Goal: Information Seeking & Learning: Learn about a topic

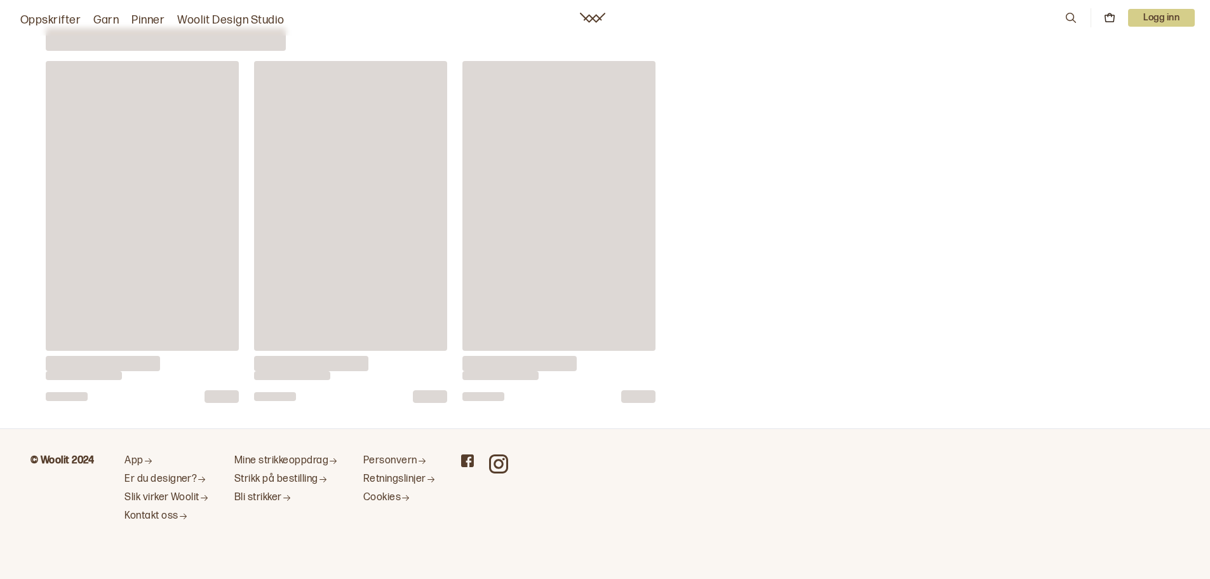
scroll to position [4956, 0]
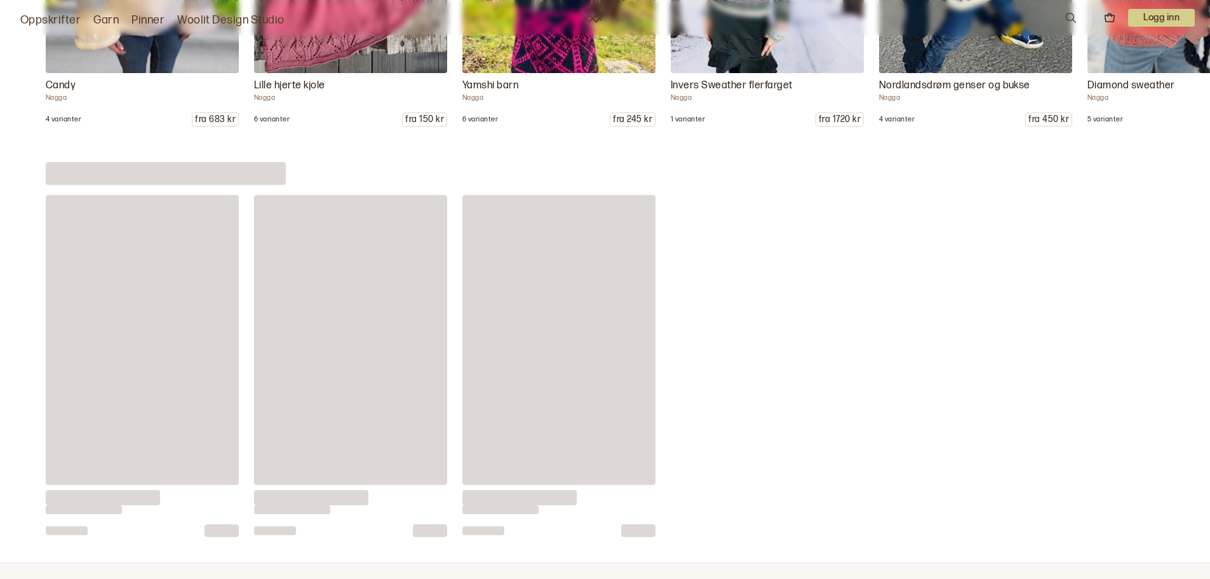
scroll to position [8452, 0]
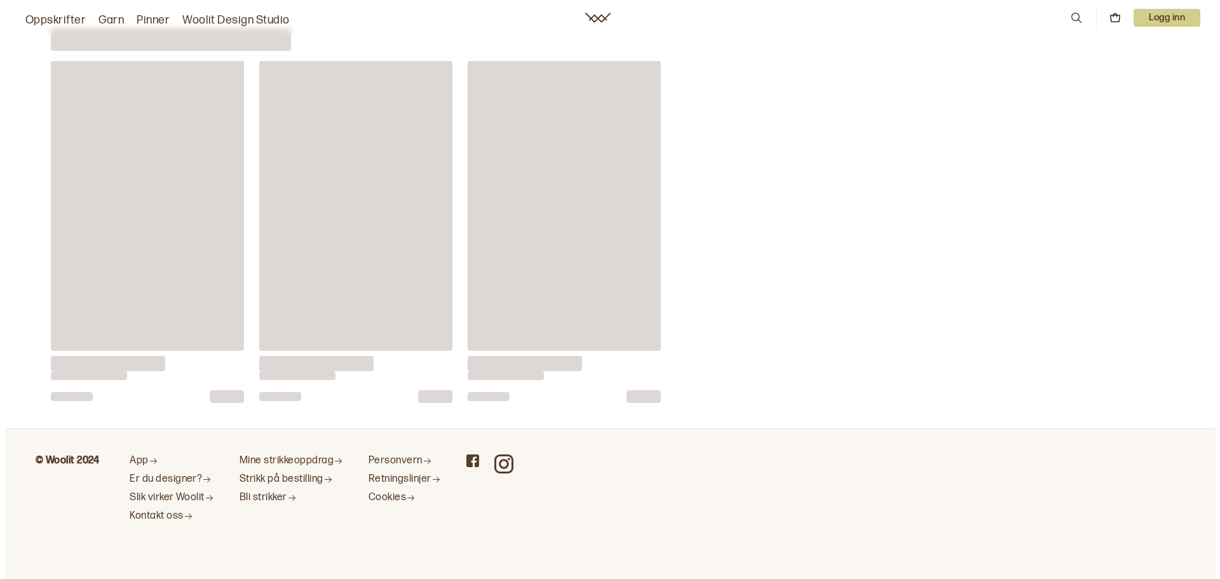
scroll to position [4956, 0]
click at [1061, 21] on div "Oppskrifter Garn Pinner Woolit Design Studio 0 Logg inn" at bounding box center [605, 17] width 1210 height 23
click at [1069, 18] on icon at bounding box center [1071, 18] width 14 height 14
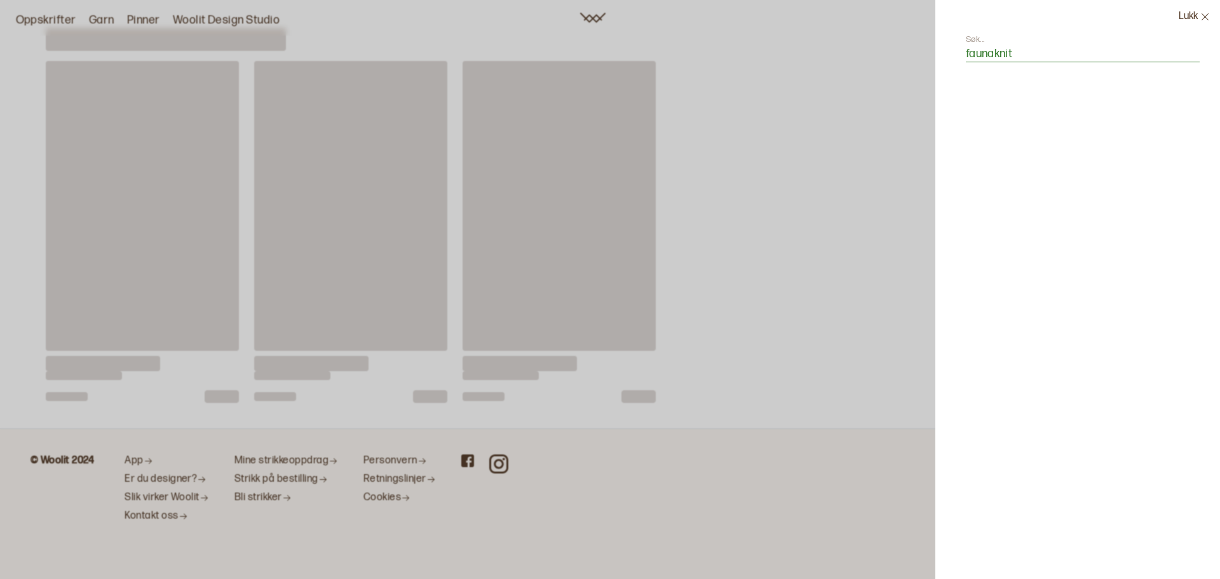
type input "faunaknit"
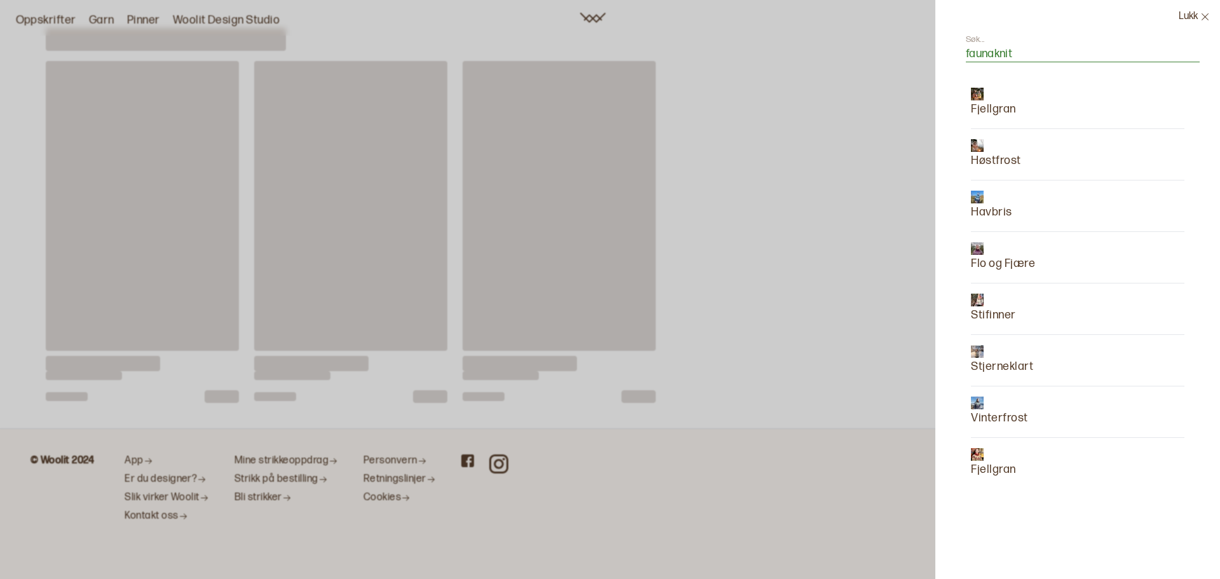
click at [978, 459] on img at bounding box center [977, 454] width 13 height 13
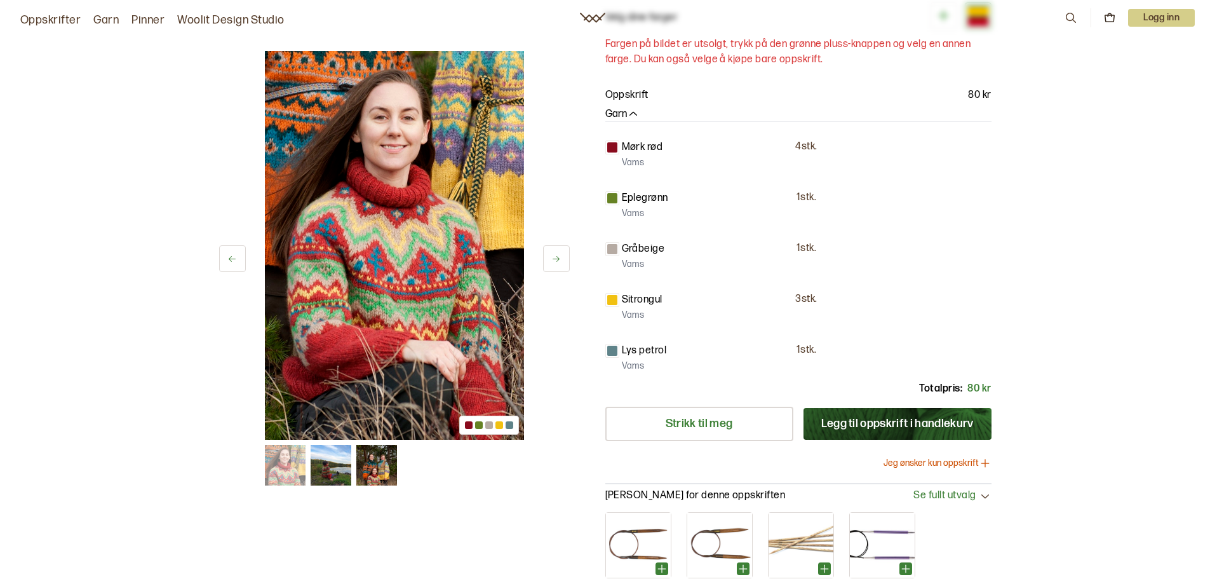
scroll to position [93, 0]
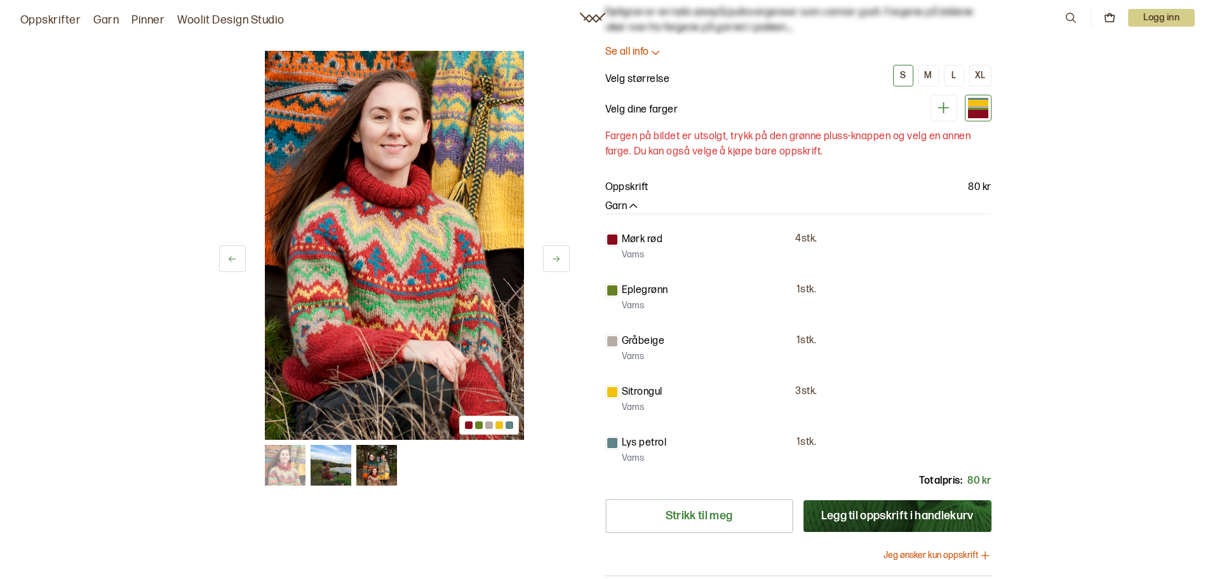
click at [346, 479] on img at bounding box center [331, 465] width 41 height 41
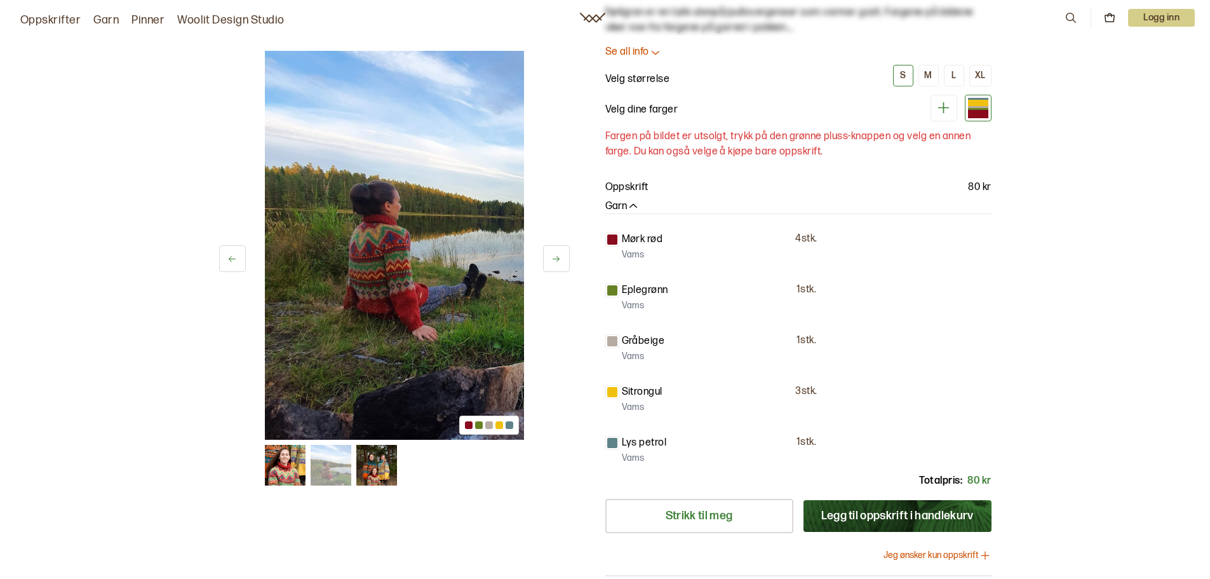
click at [374, 464] on img at bounding box center [376, 465] width 41 height 41
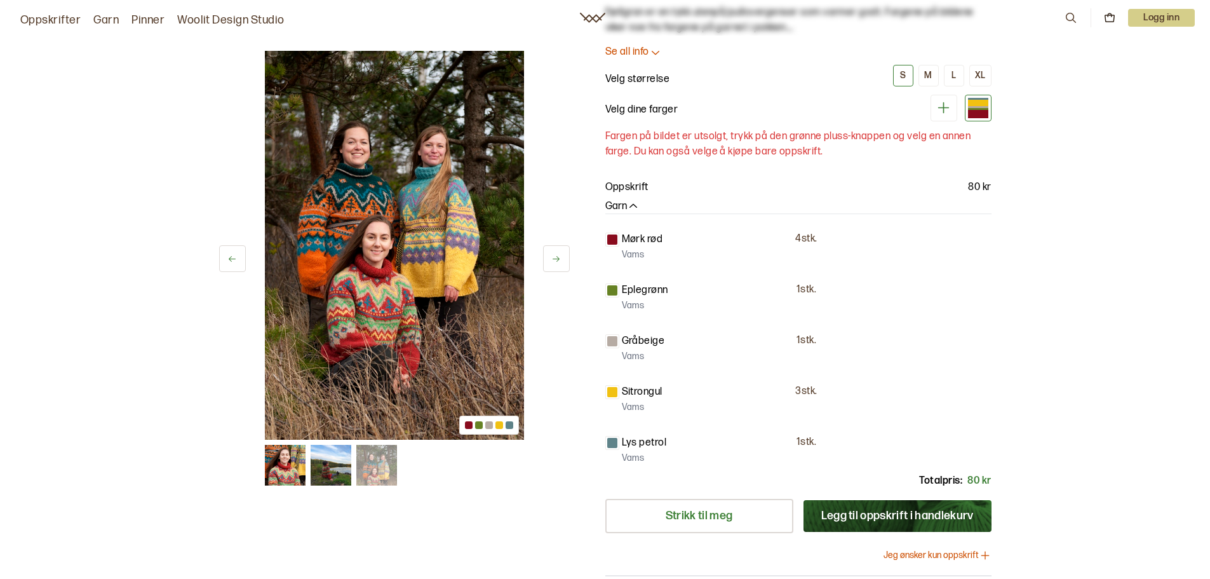
click at [314, 466] on img at bounding box center [331, 465] width 41 height 41
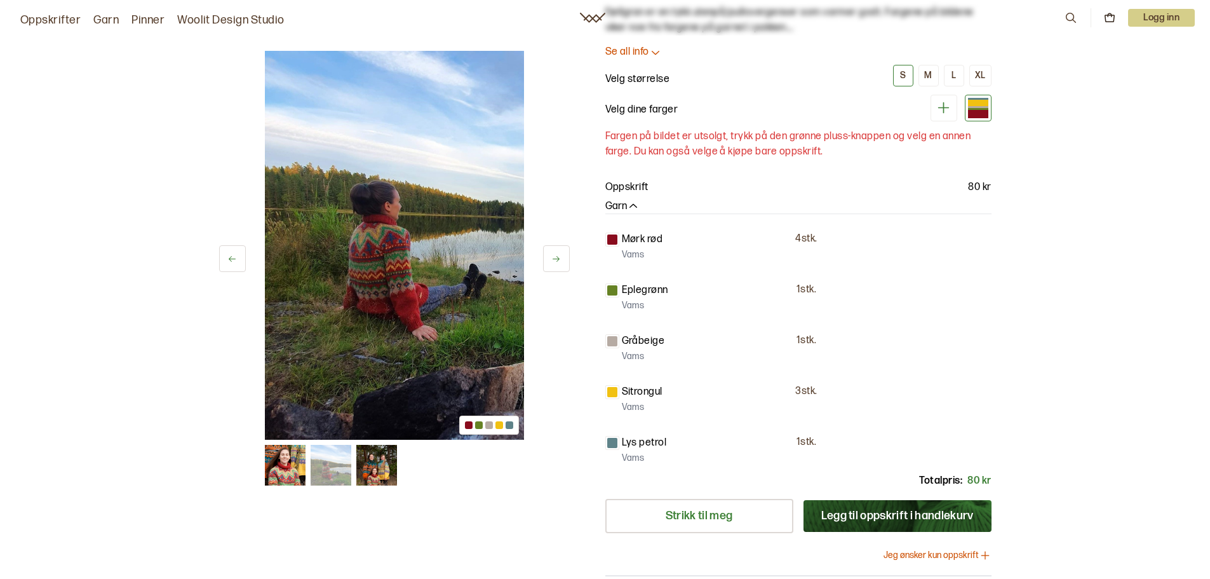
click at [283, 469] on img at bounding box center [285, 465] width 41 height 41
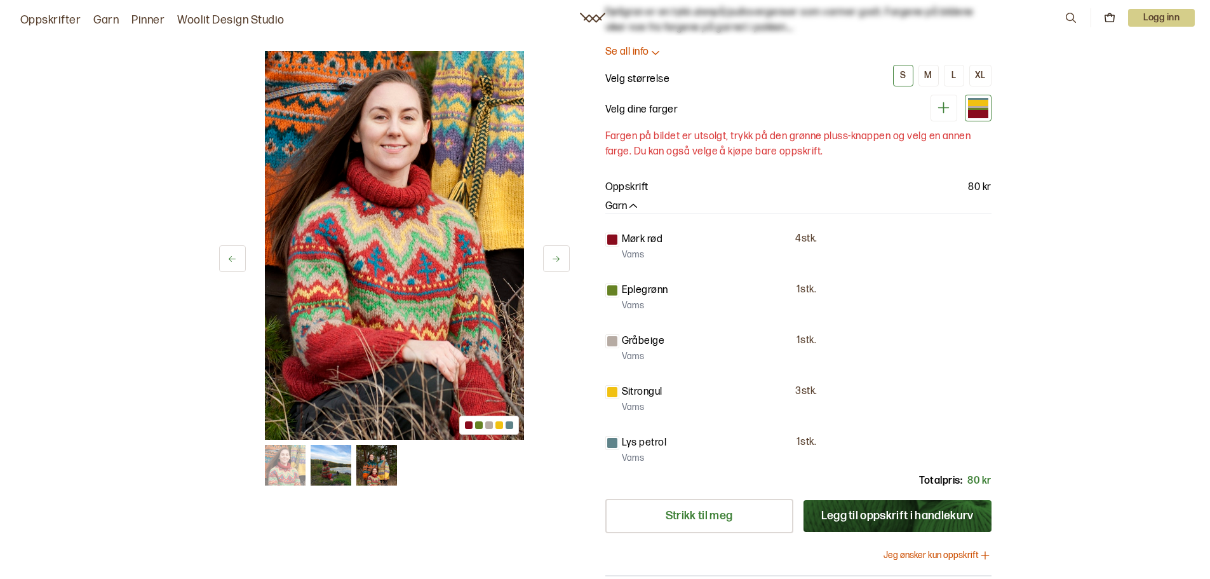
scroll to position [0, 0]
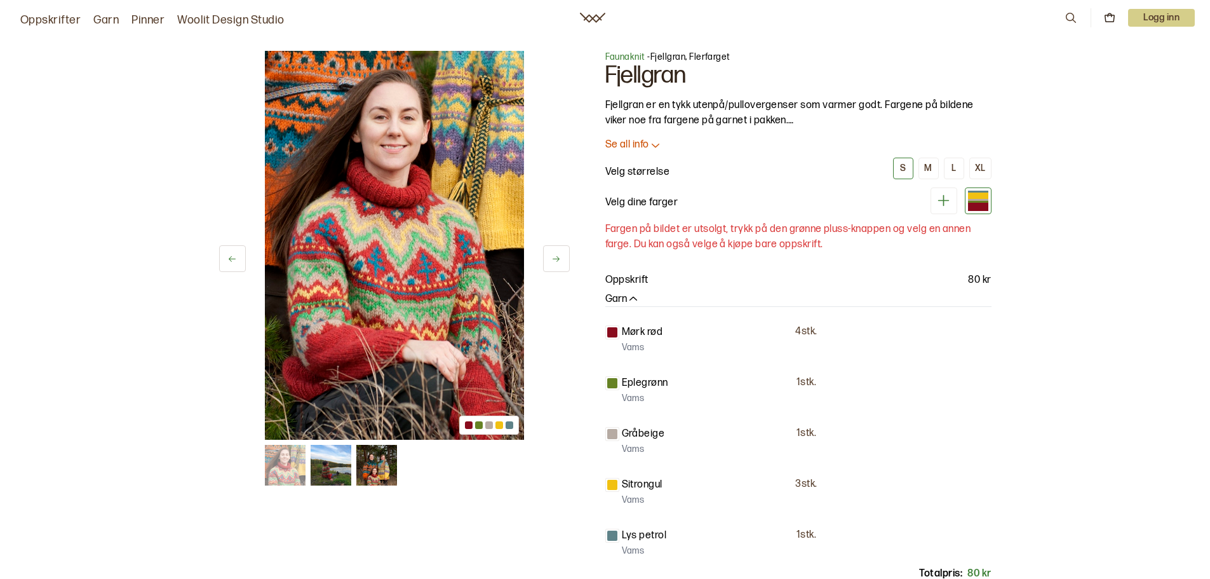
click at [777, 123] on p "Fjellgran er en tykk utenpå/pullovergenser som varmer godt. Fargene på bildene …" at bounding box center [798, 113] width 386 height 30
click at [653, 149] on icon at bounding box center [655, 145] width 13 height 13
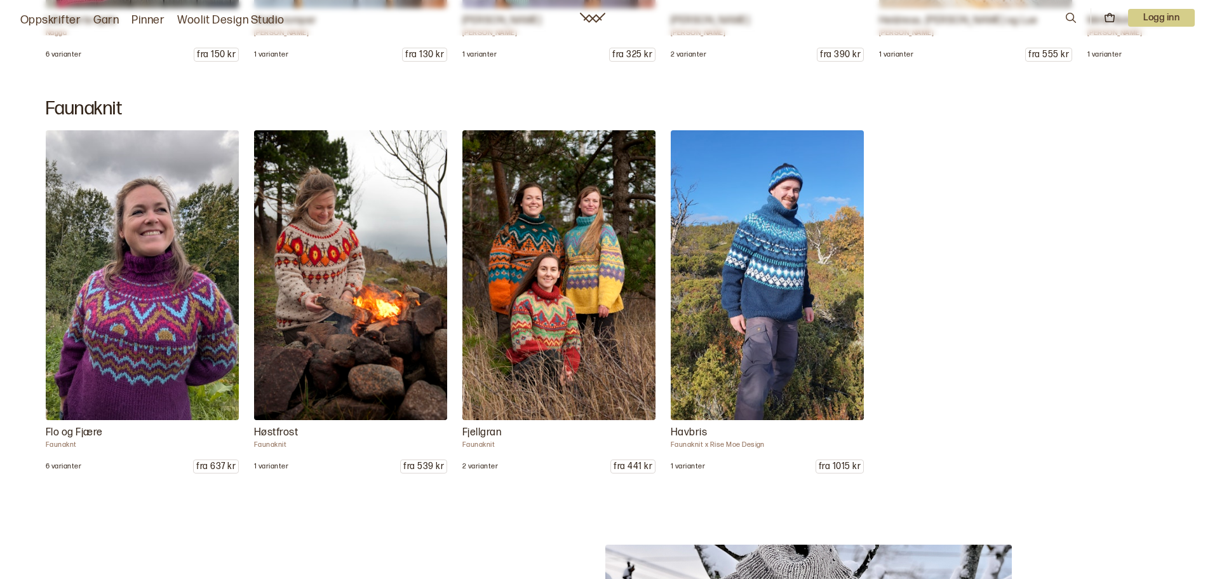
scroll to position [11383, 0]
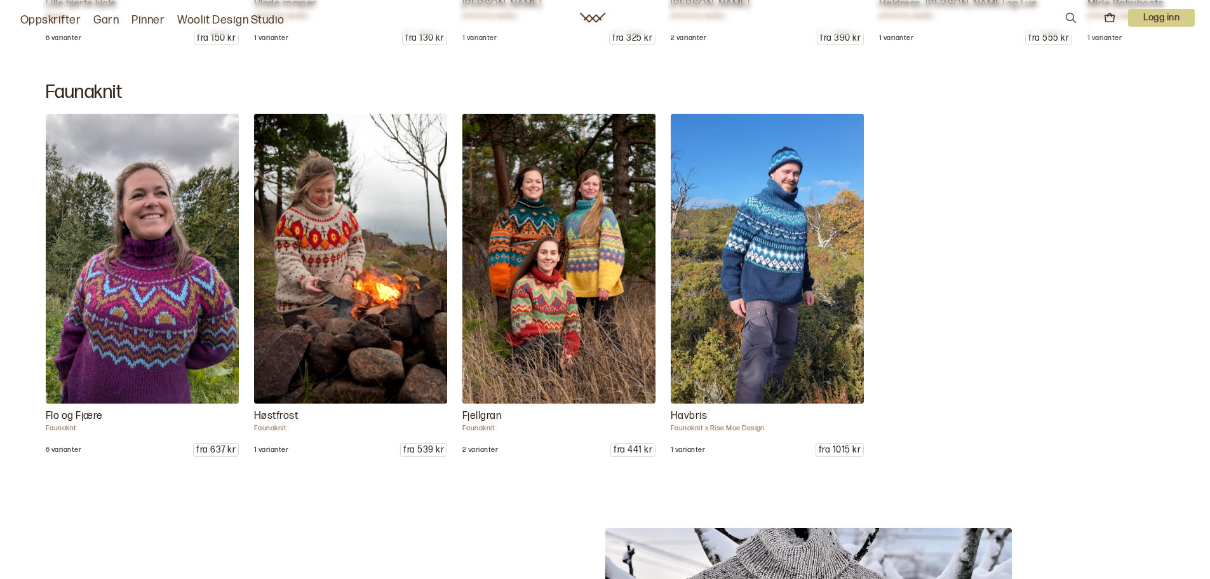
click at [98, 91] on h2 "Faunaknit" at bounding box center [605, 92] width 1119 height 23
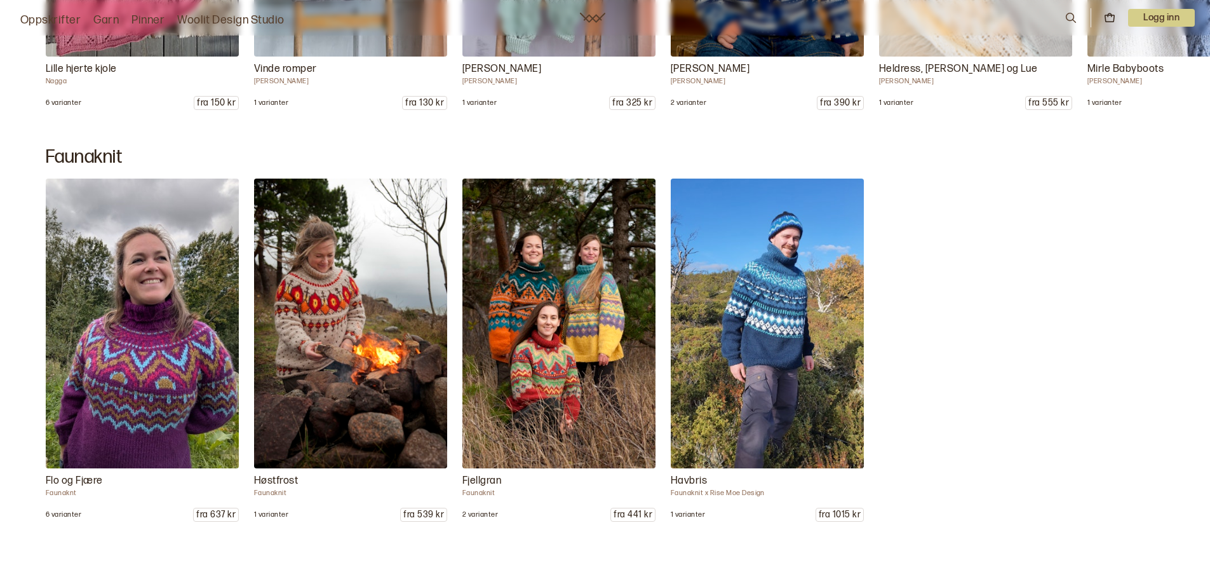
scroll to position [11379, 0]
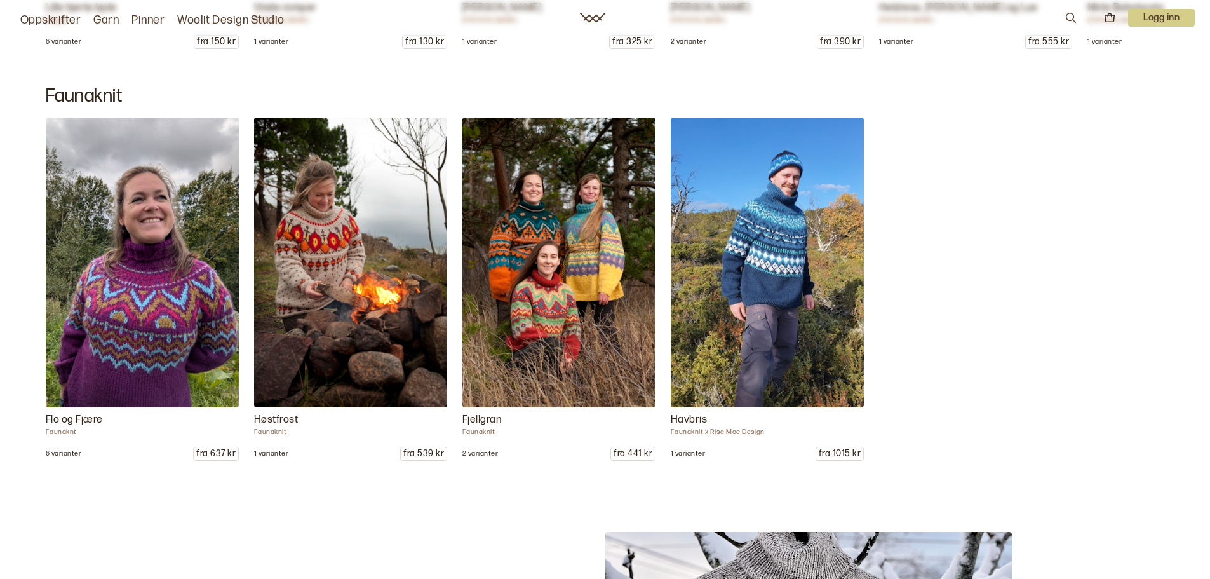
scroll to position [11379, 0]
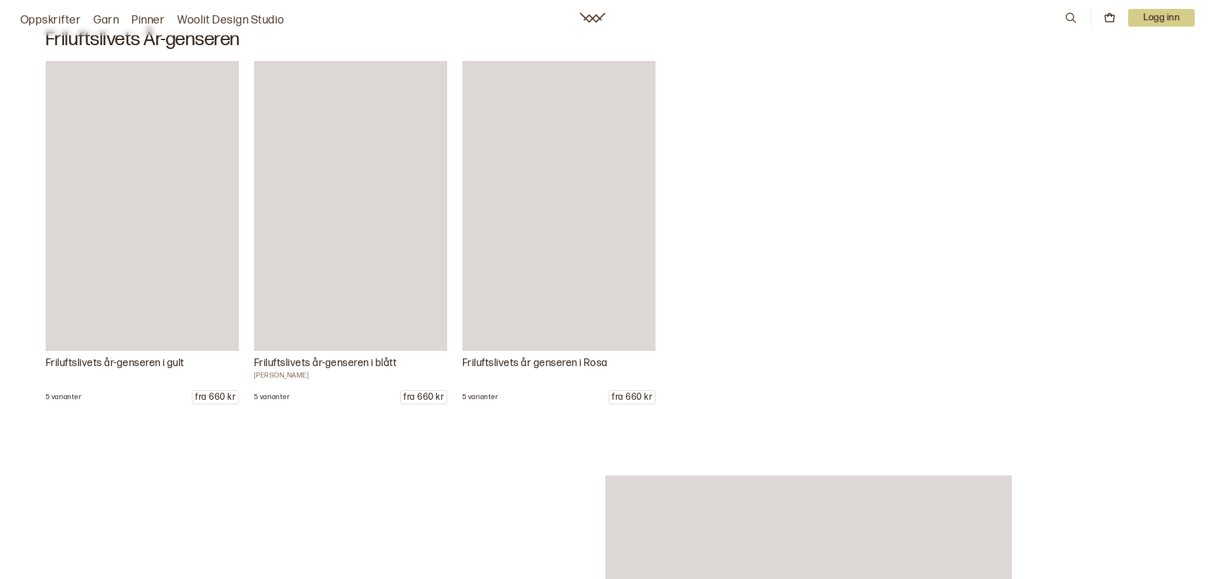
scroll to position [4956, 0]
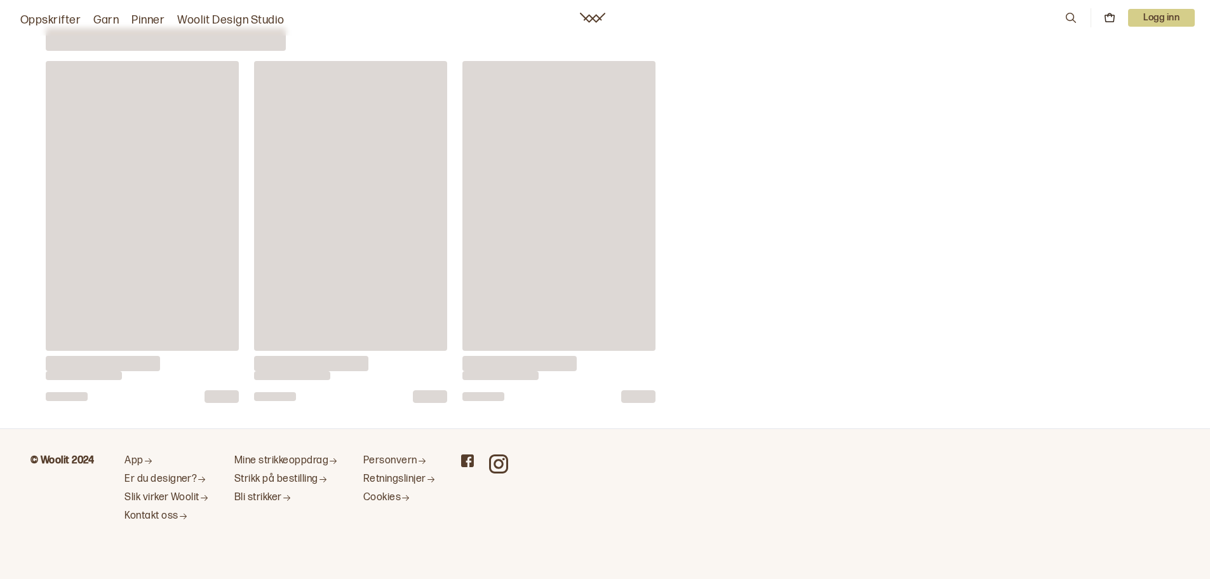
scroll to position [4956, 0]
